Goal: Information Seeking & Learning: Learn about a topic

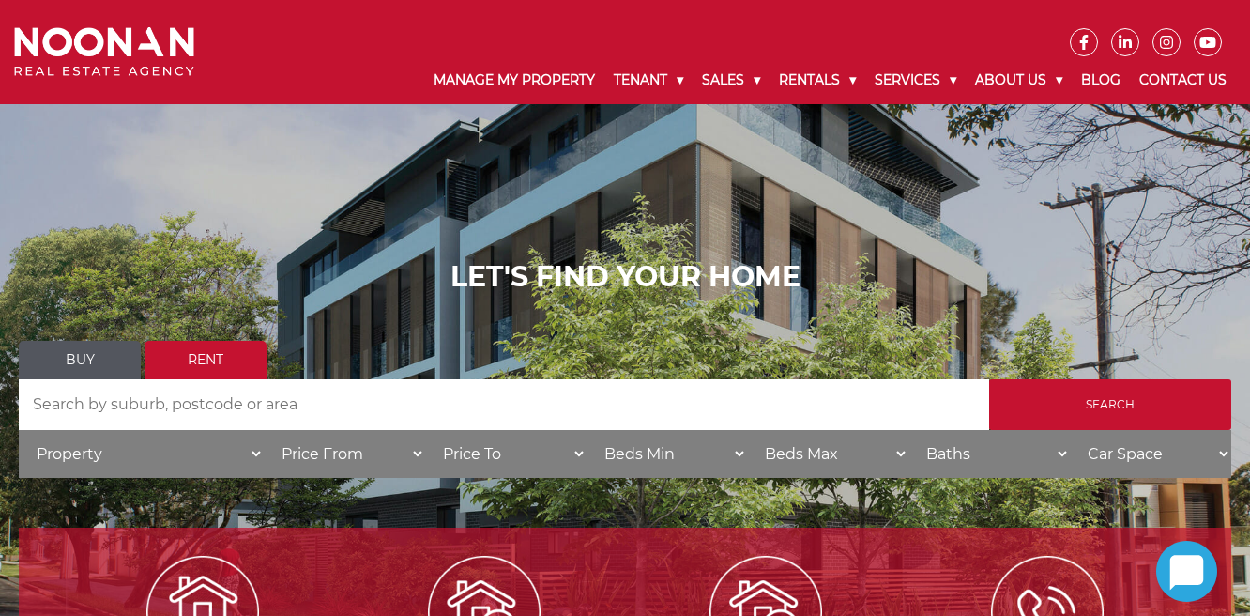
click at [173, 411] on input "Search by Address" at bounding box center [504, 404] width 970 height 51
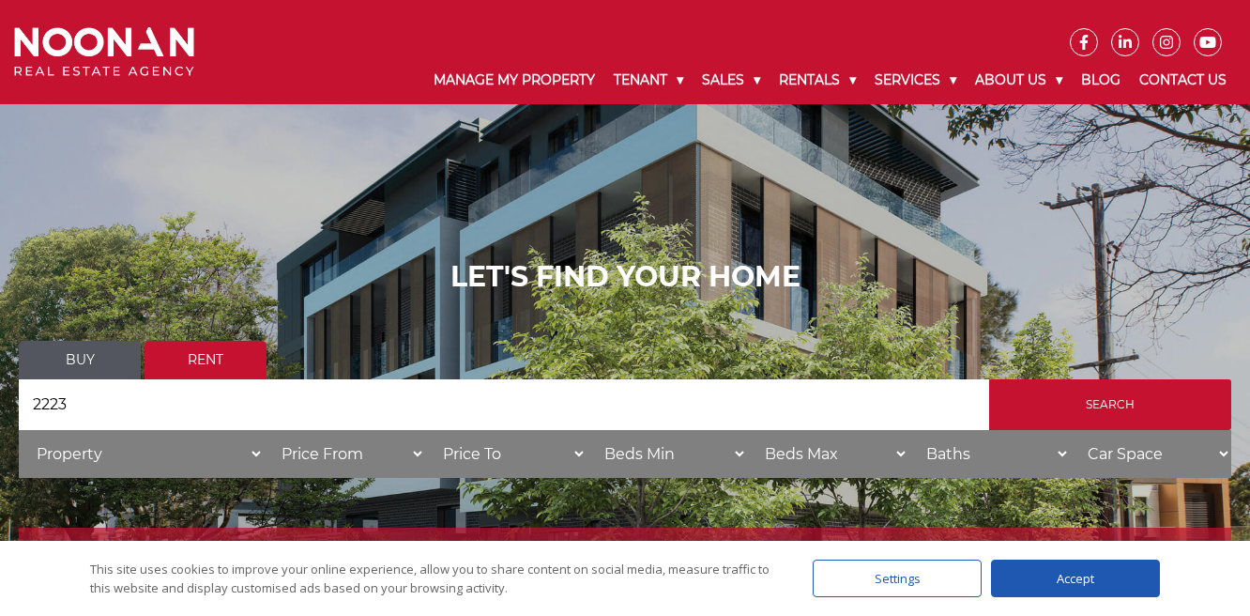
type input "2223"
click at [989, 379] on input "Search" at bounding box center [1110, 404] width 242 height 51
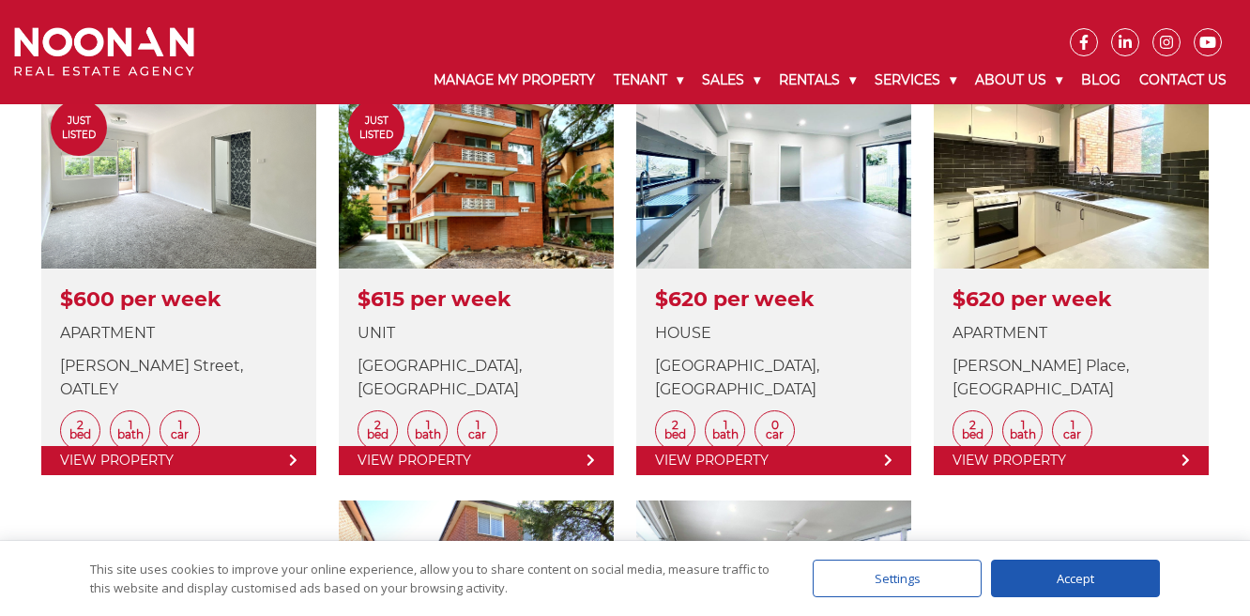
scroll to position [586, 0]
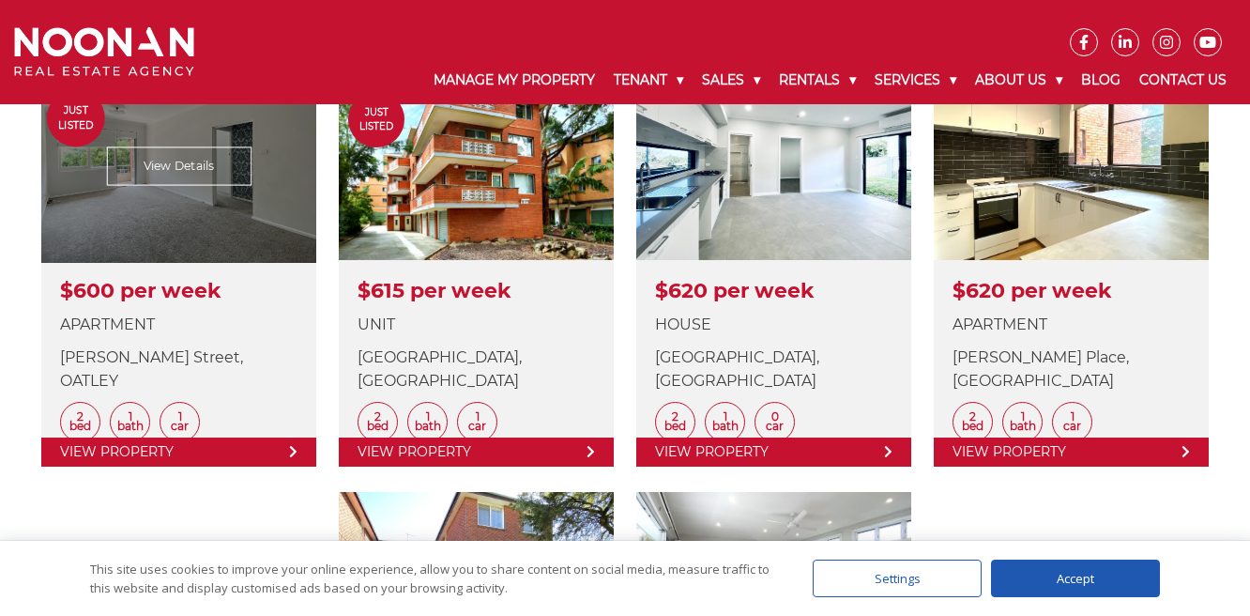
click at [197, 168] on link at bounding box center [178, 269] width 275 height 394
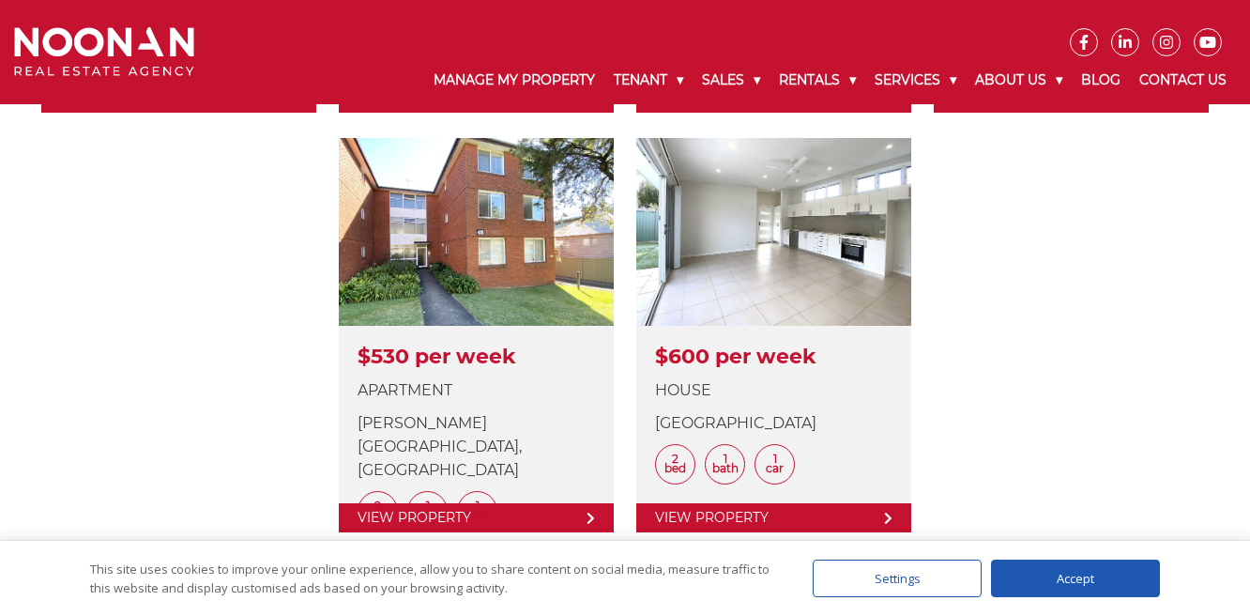
scroll to position [962, 0]
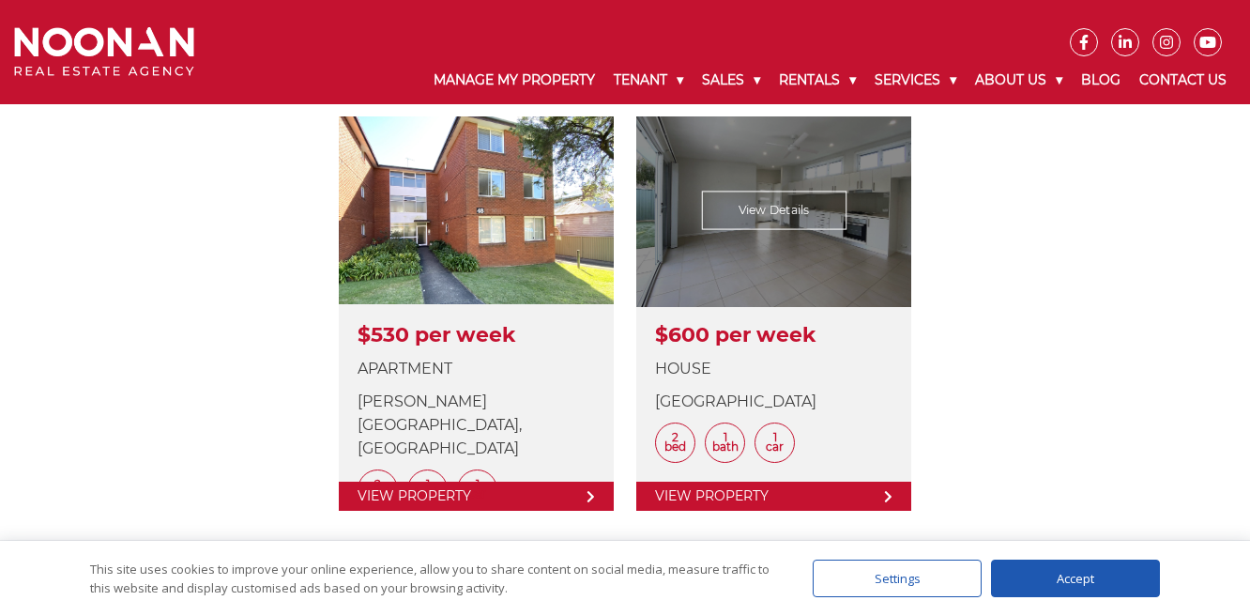
click at [726, 256] on link at bounding box center [773, 313] width 275 height 394
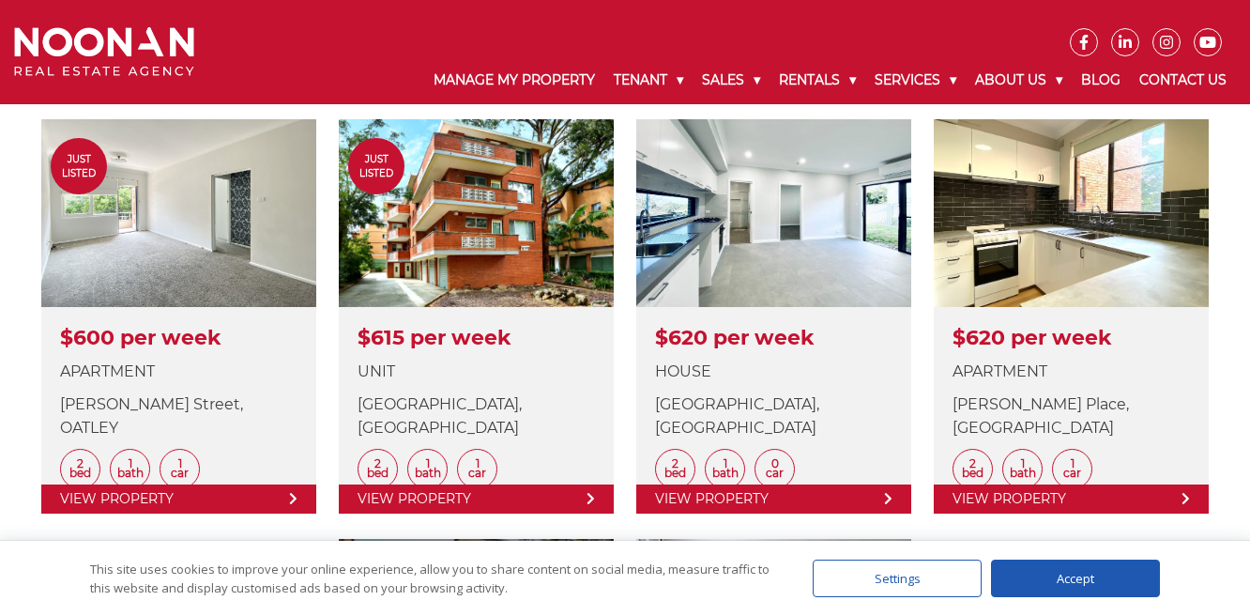
scroll to position [509, 0]
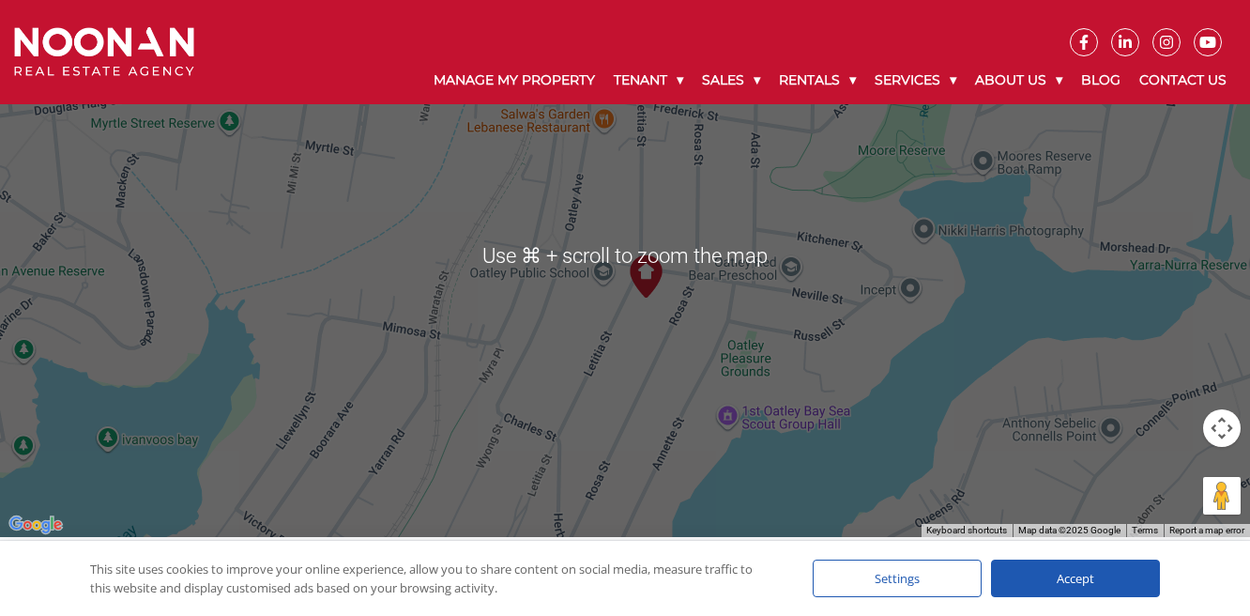
scroll to position [2414, 0]
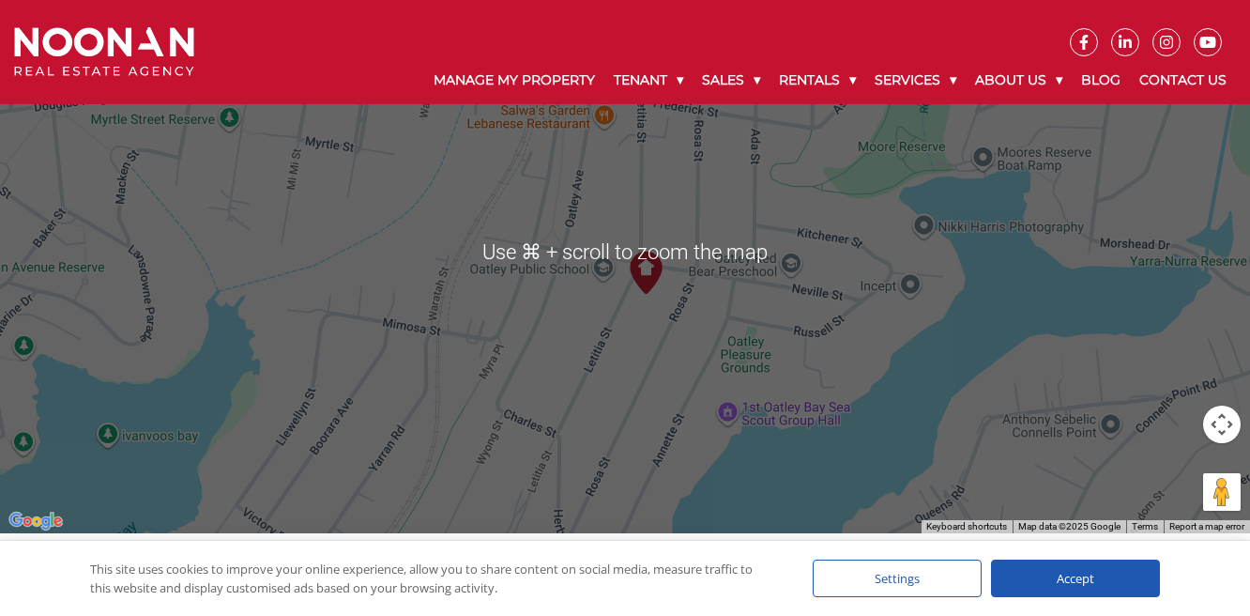
click at [667, 384] on div at bounding box center [625, 251] width 1250 height 563
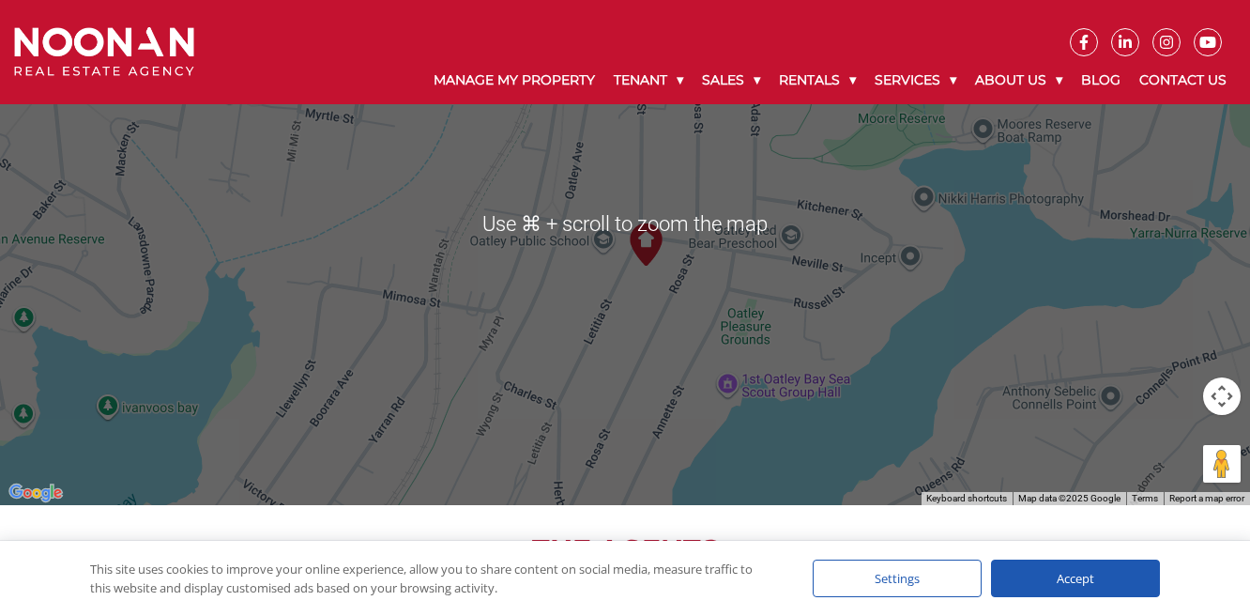
scroll to position [2440, 0]
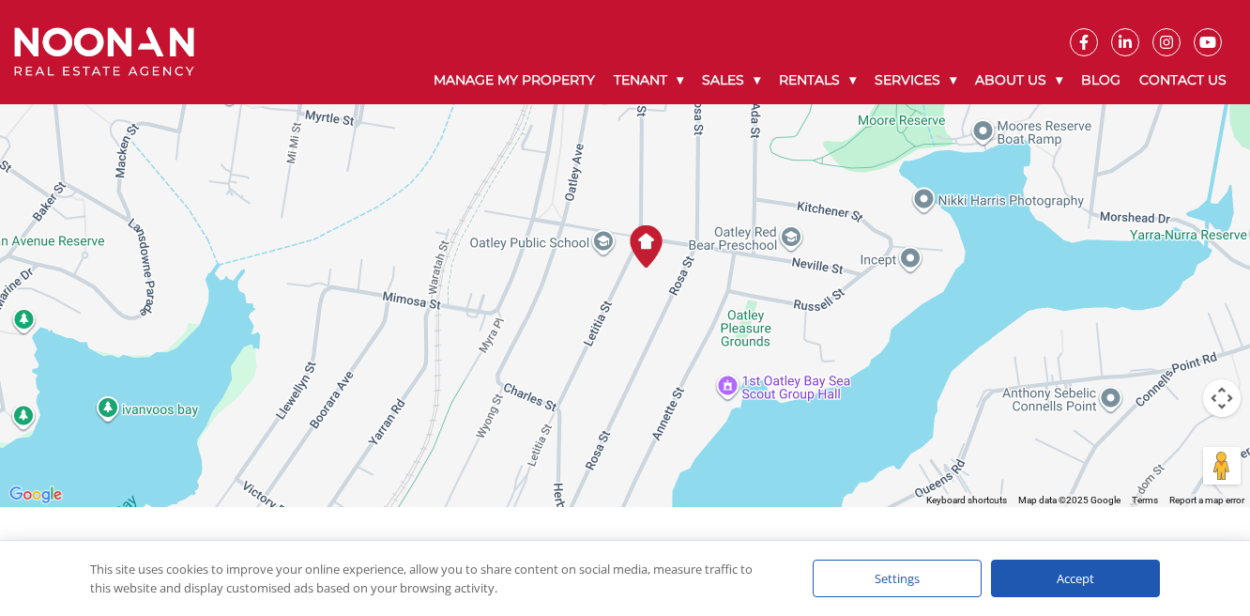
click at [1050, 579] on div "Accept" at bounding box center [1075, 578] width 169 height 38
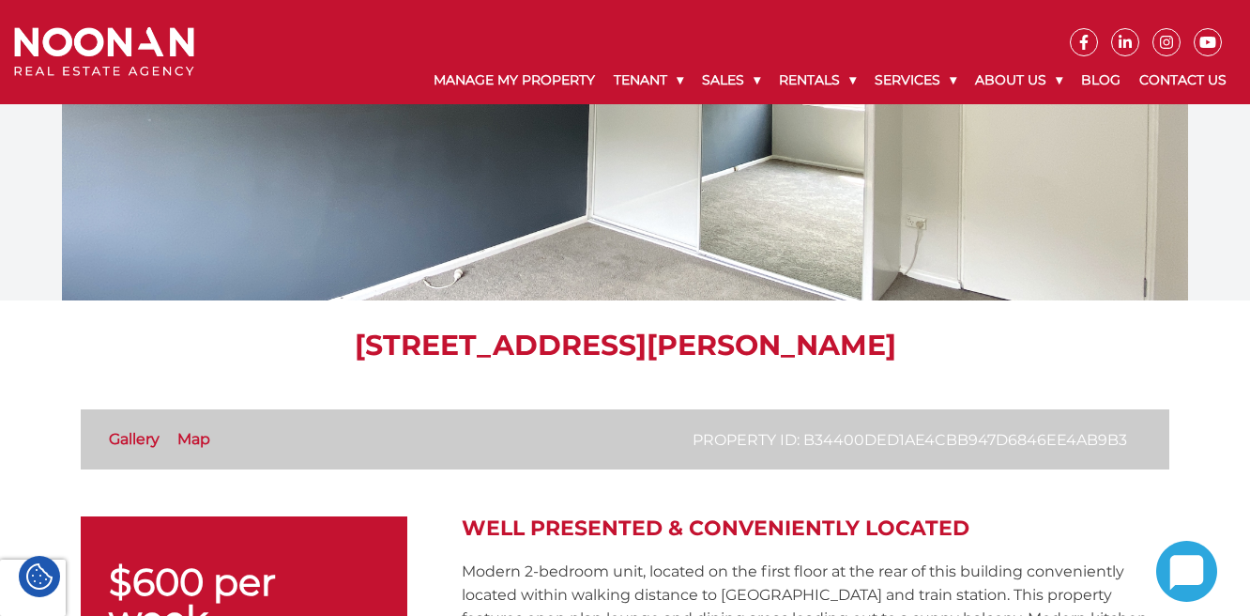
scroll to position [0, 0]
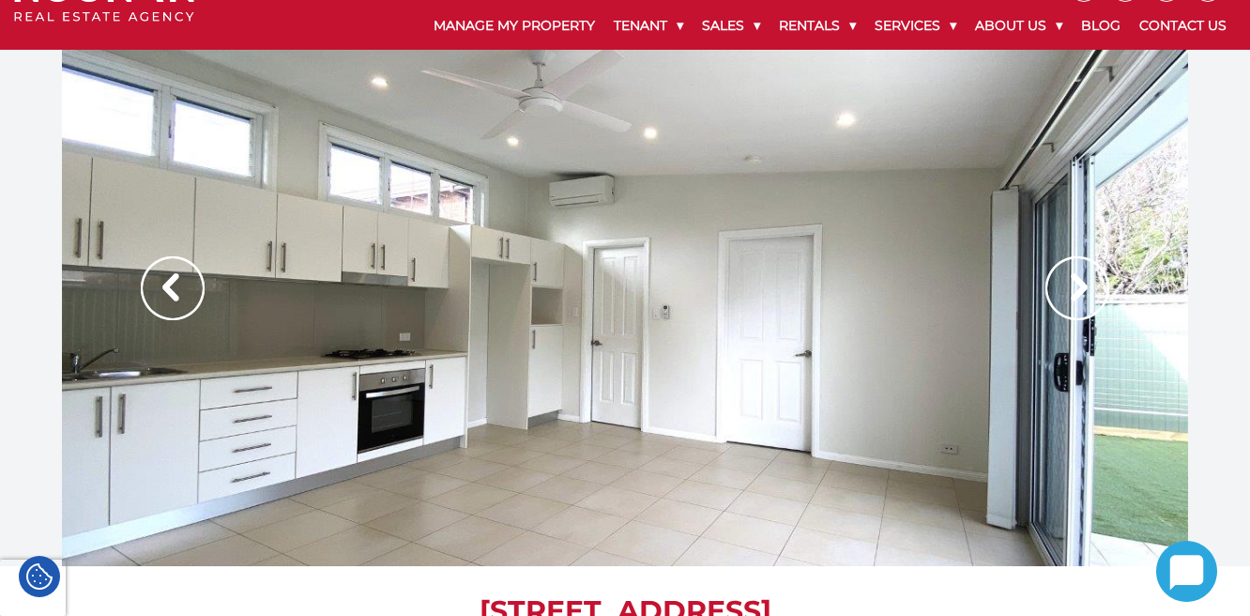
scroll to position [55, 0]
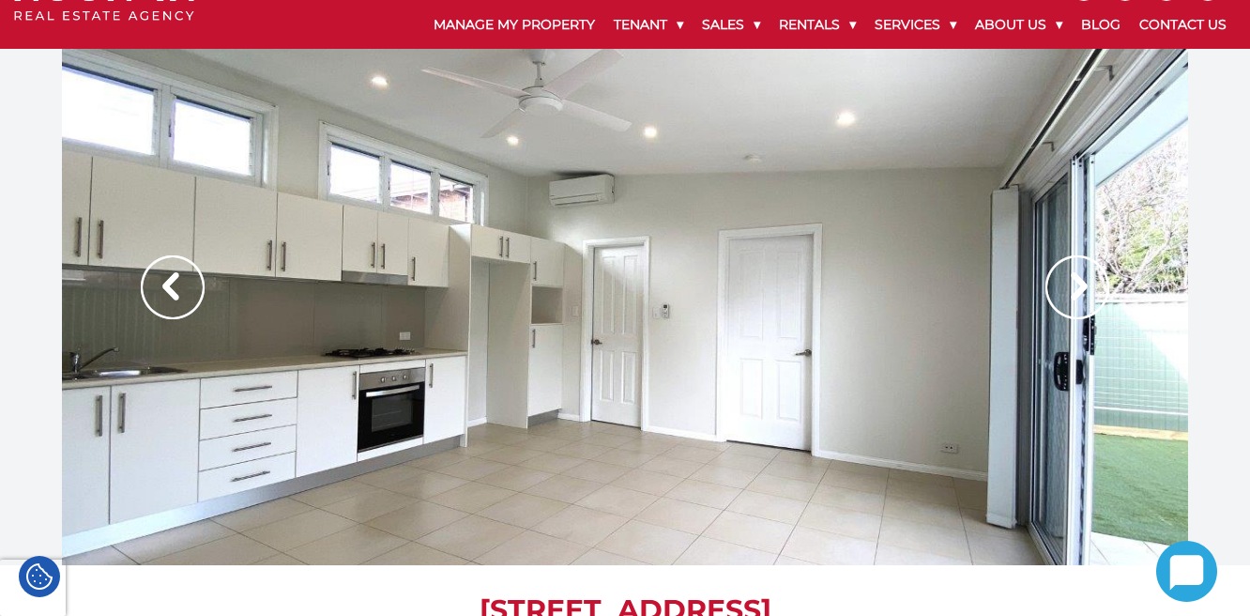
click at [1092, 277] on img at bounding box center [1077, 287] width 64 height 64
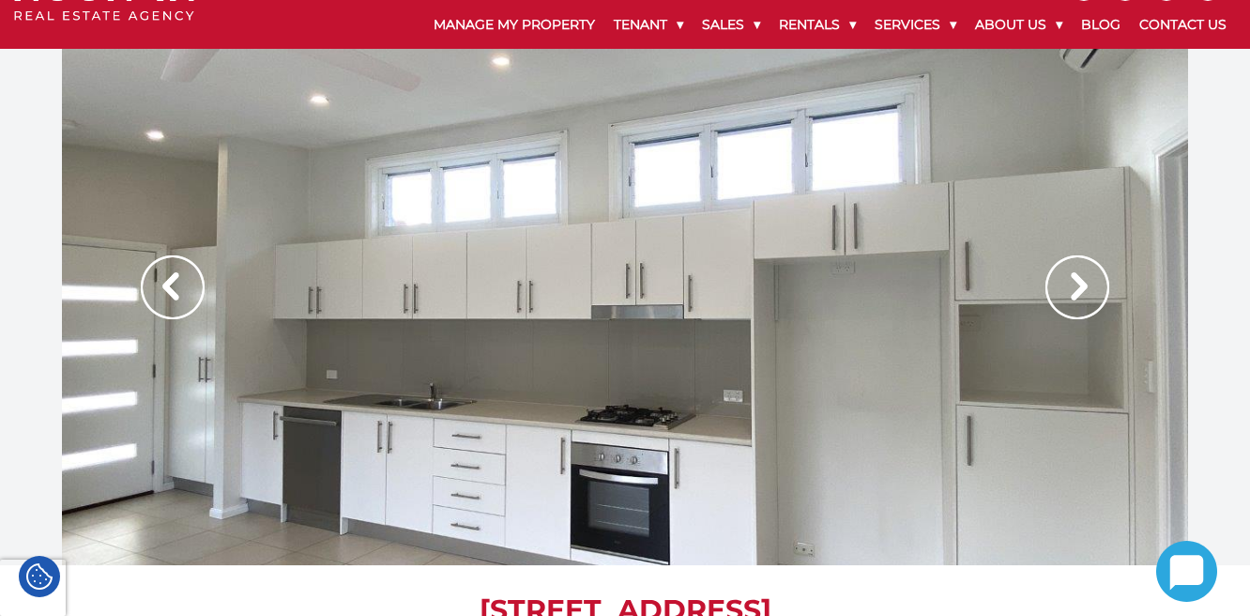
click at [1092, 276] on img at bounding box center [1077, 287] width 64 height 64
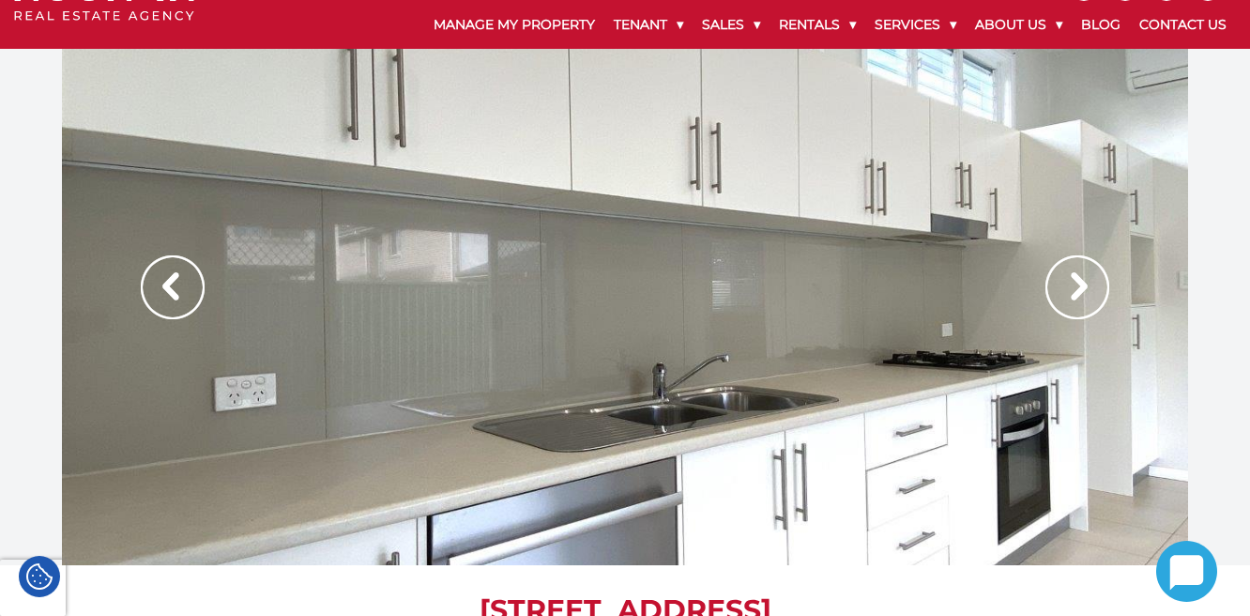
click at [1092, 276] on img at bounding box center [1077, 287] width 64 height 64
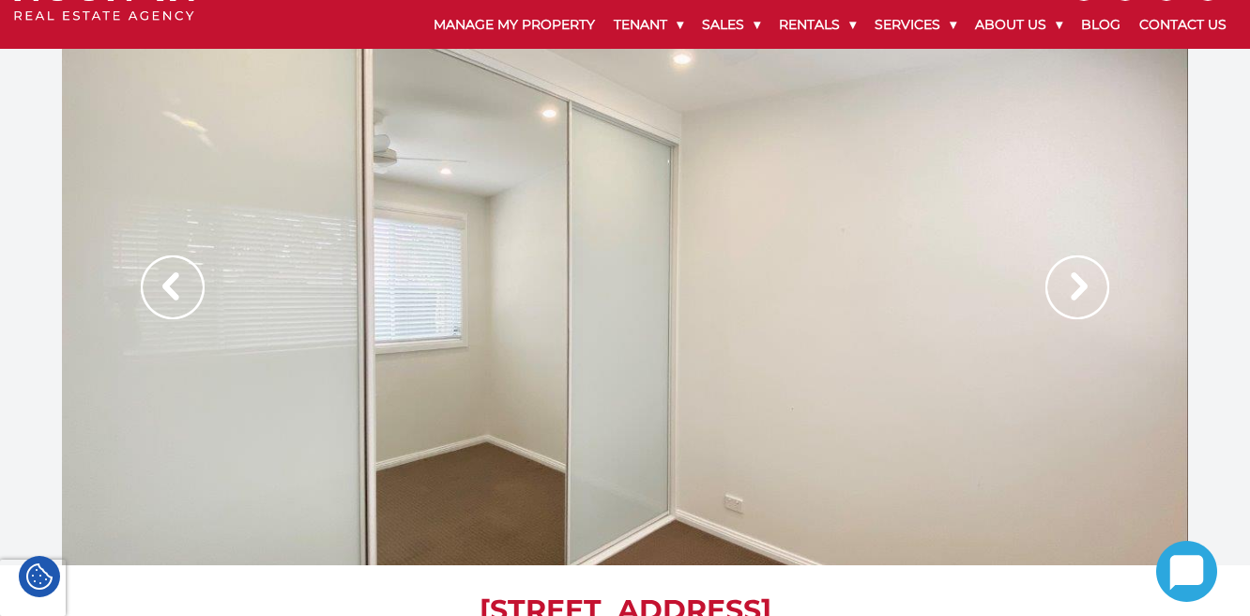
click at [1092, 276] on img at bounding box center [1077, 287] width 64 height 64
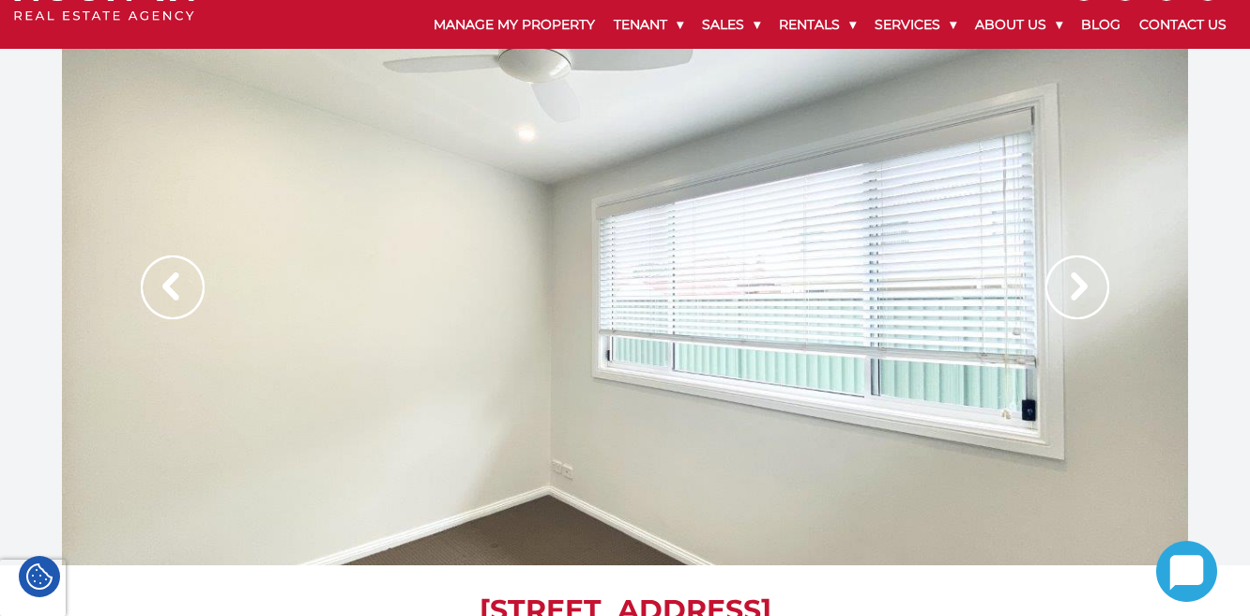
click at [1092, 276] on img at bounding box center [1077, 287] width 64 height 64
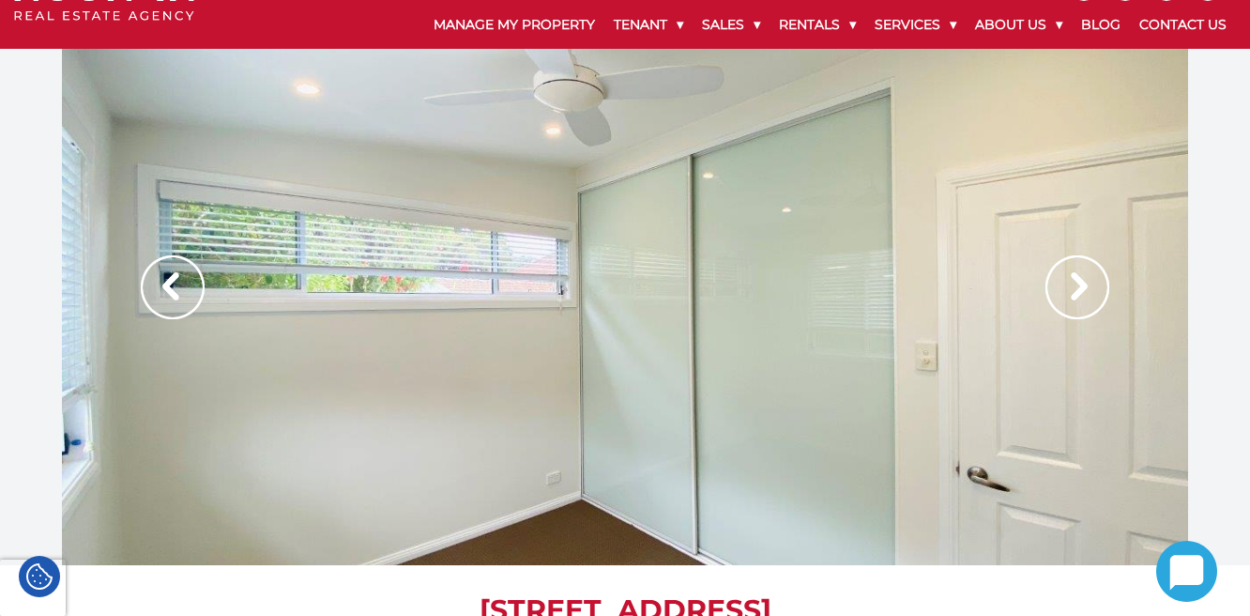
click at [1092, 276] on img at bounding box center [1077, 287] width 64 height 64
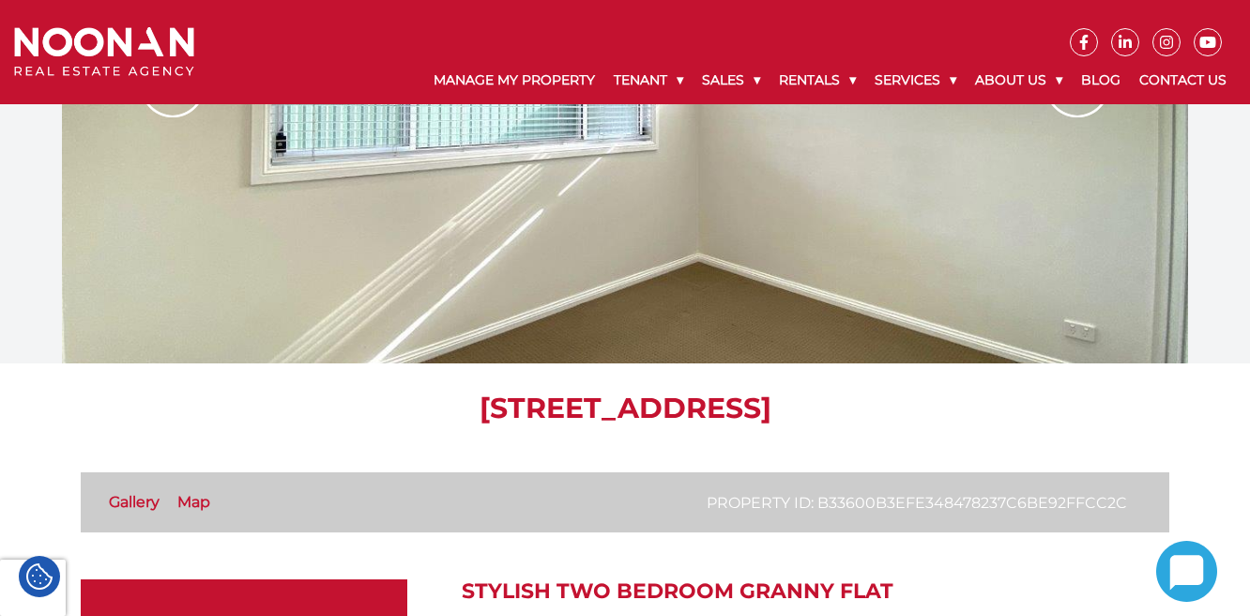
scroll to position [133, 0]
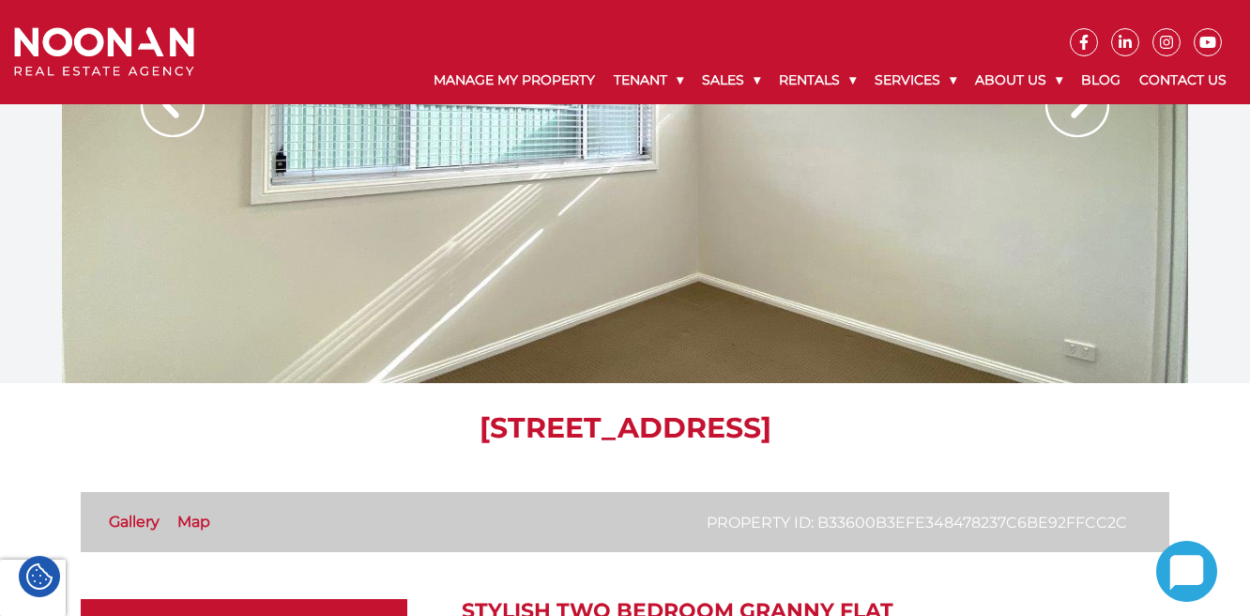
drag, startPoint x: 946, startPoint y: 418, endPoint x: 464, endPoint y: 407, distance: 482.4
copy h1 "6A Barwon Road, MORTDALE NSW 2223"
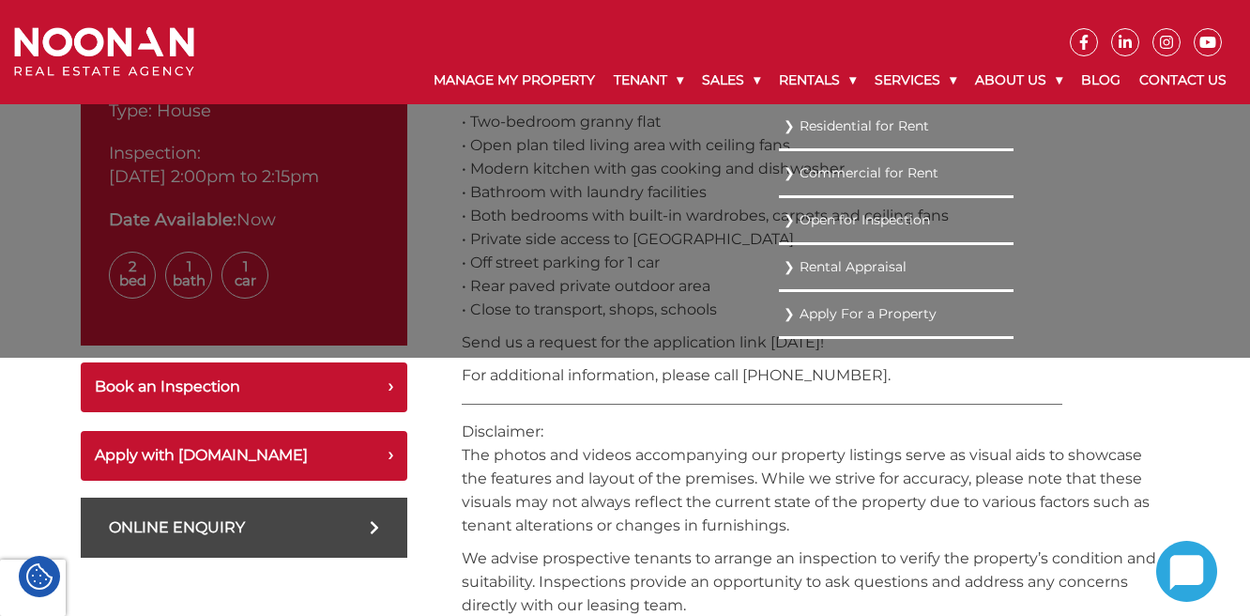
scroll to position [859, 0]
